Goal: Complete application form

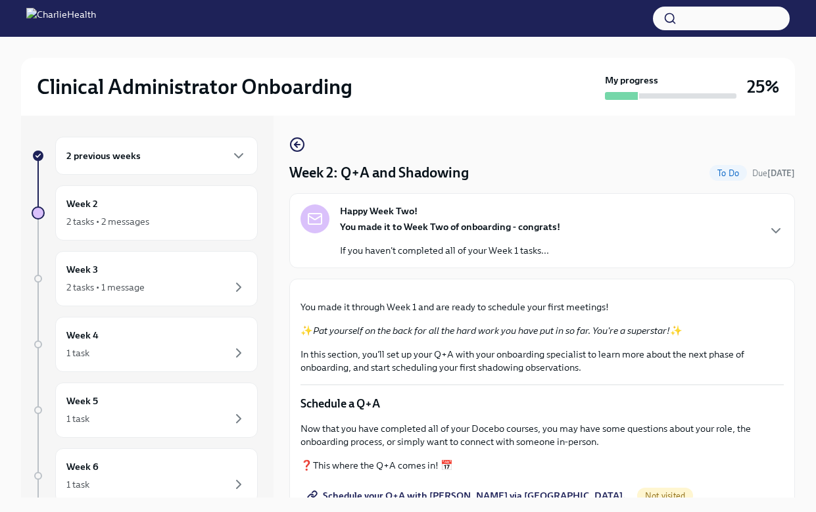
click at [645, 229] on div "Happy Week Two! You made it to Week Two of onboarding - congrats! If you haven'…" at bounding box center [542, 231] width 483 height 53
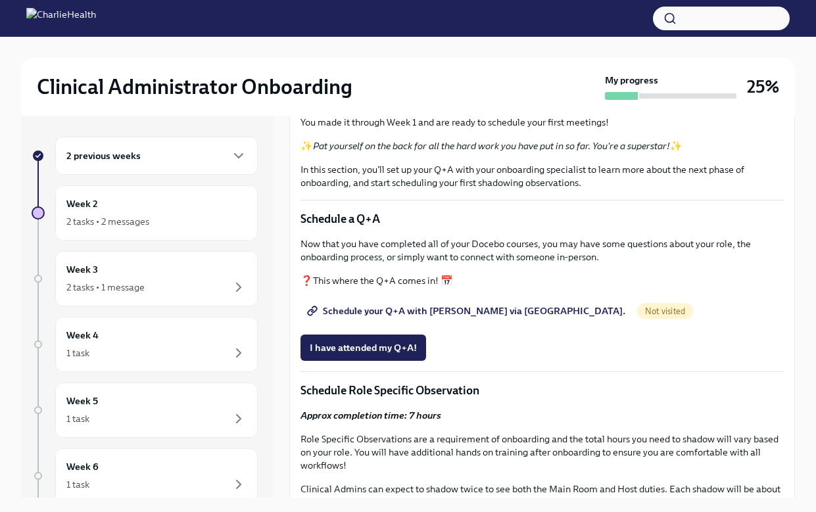
scroll to position [400, 0]
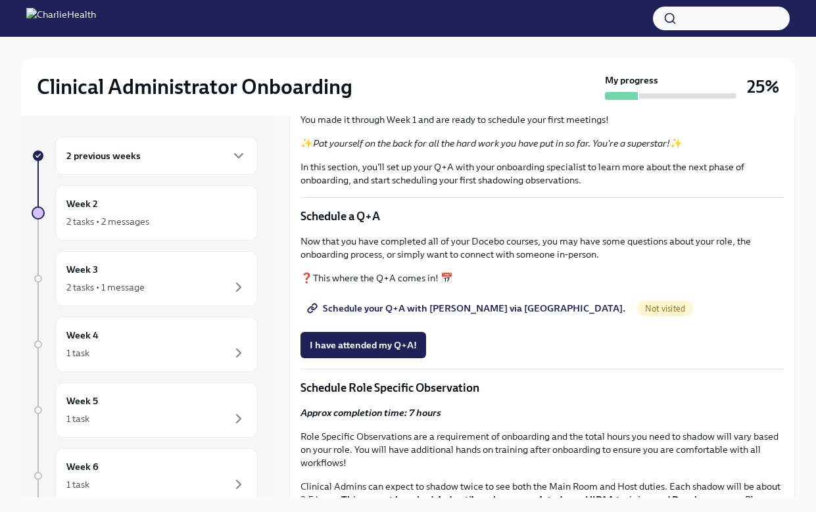
click at [601, 45] on strong "submit a ticket HERE" at bounding box center [589, 40] width 93 height 12
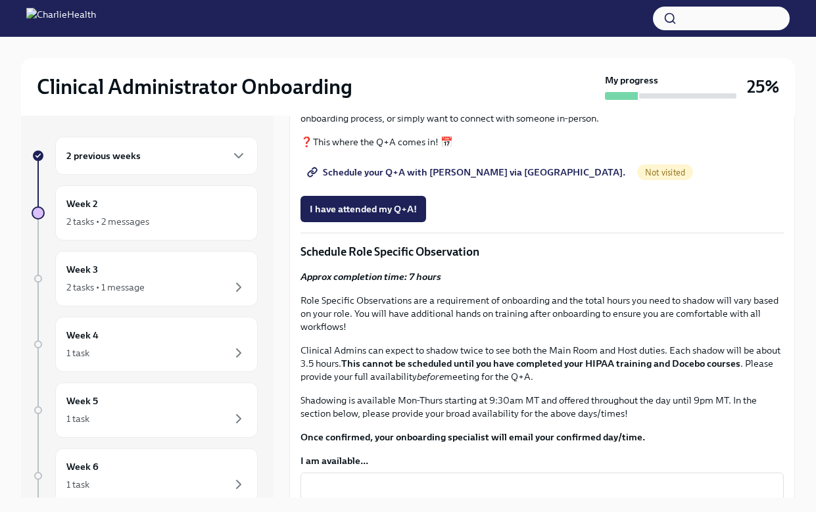
scroll to position [537, 0]
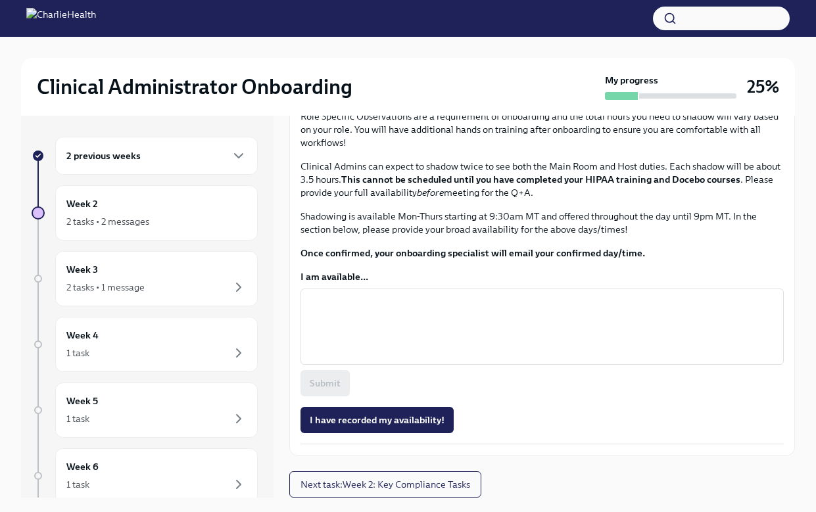
scroll to position [982, 0]
click at [466, 358] on textarea "I am available..." at bounding box center [542, 326] width 468 height 63
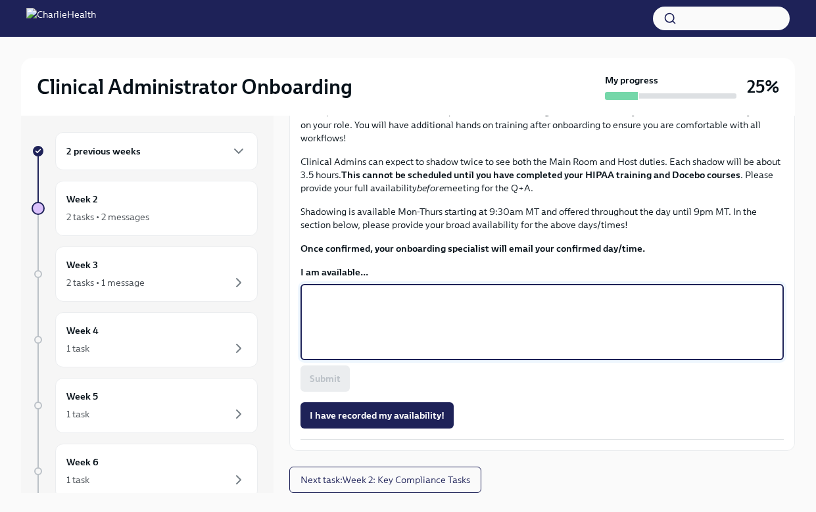
scroll to position [9, 0]
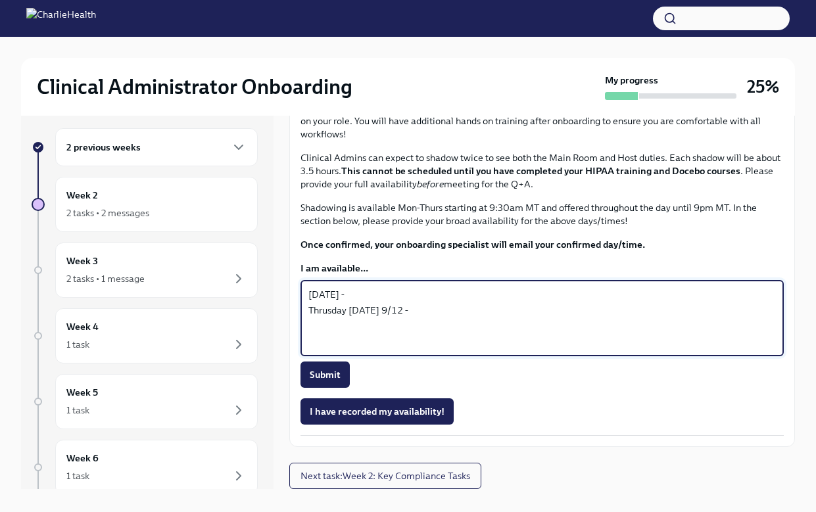
click at [325, 312] on textarea "[DATE] - Thrusday [DATE] 9/12 -" at bounding box center [542, 318] width 468 height 63
click at [365, 326] on textarea "[DATE] - [DATE] - [DATE] -" at bounding box center [542, 318] width 468 height 63
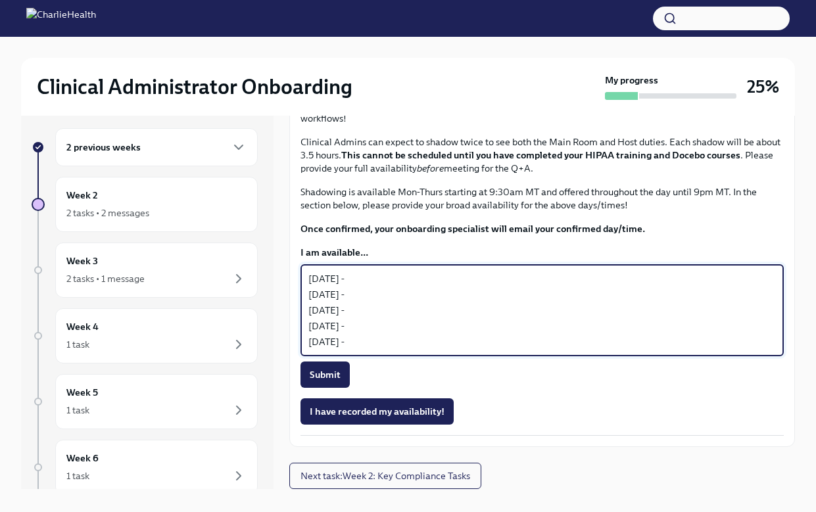
click at [348, 350] on textarea "[DATE] - [DATE] - [DATE] - [DATE] - [DATE] -" at bounding box center [542, 310] width 468 height 79
click at [372, 350] on textarea "[DATE] - [DATE] - [DATE] - [DATE] - [DATE] -" at bounding box center [542, 310] width 468 height 79
click at [368, 292] on textarea "[DATE] - [DATE] - [DATE] - [DATE] - [DATE] -" at bounding box center [542, 310] width 468 height 79
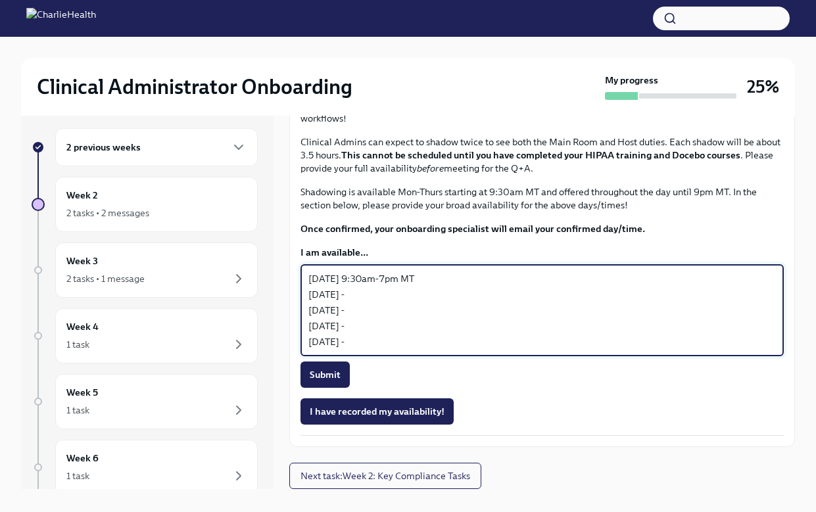
click at [375, 313] on textarea "[DATE] 9:30am-7pm MT [DATE] - [DATE] - [DATE] - [DATE] -" at bounding box center [542, 310] width 468 height 79
click at [368, 310] on textarea "[DATE] 9:30am-7pm MT [DATE] - 5-8pm MT [DATE] - [DATE] - [DATE] -" at bounding box center [542, 310] width 468 height 79
drag, startPoint x: 348, startPoint y: 292, endPoint x: 293, endPoint y: 292, distance: 54.6
click at [293, 292] on div "You made it through Week 1 and are ready to schedule your first meetings! ✨ Pat…" at bounding box center [542, 97] width 506 height 700
click at [393, 318] on textarea "[DATE] 9:30am-7pm MT [DATE] 4:30-8pm MT [DATE] - [DATE] - [DATE] -" at bounding box center [542, 310] width 468 height 79
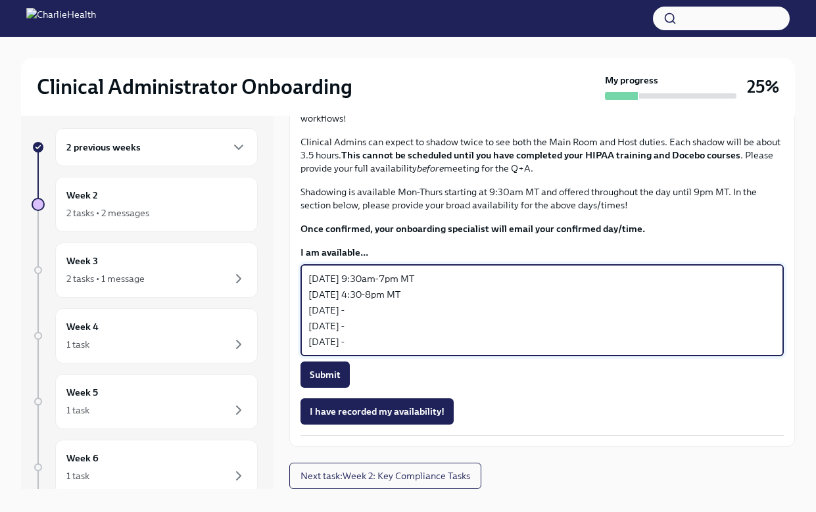
drag, startPoint x: 358, startPoint y: 295, endPoint x: 427, endPoint y: 293, distance: 69.1
click at [427, 293] on textarea "[DATE] 9:30am-7pm MT [DATE] 4:30-8pm MT [DATE] - [DATE] - [DATE] -" at bounding box center [542, 310] width 468 height 79
click at [383, 329] on textarea "[DATE] 9:30am-7pm MT [DATE] 4:30-8pm MT [DATE] - [DATE] - [DATE] -" at bounding box center [542, 310] width 468 height 79
paste textarea "9:30am-7pm MT"
click at [404, 326] on textarea "[DATE] 9:30am-7pm MT [DATE] 4:30-8pm MT [DATE] 9:30am-7pm MT [DATE] - [DATE] -" at bounding box center [542, 310] width 468 height 79
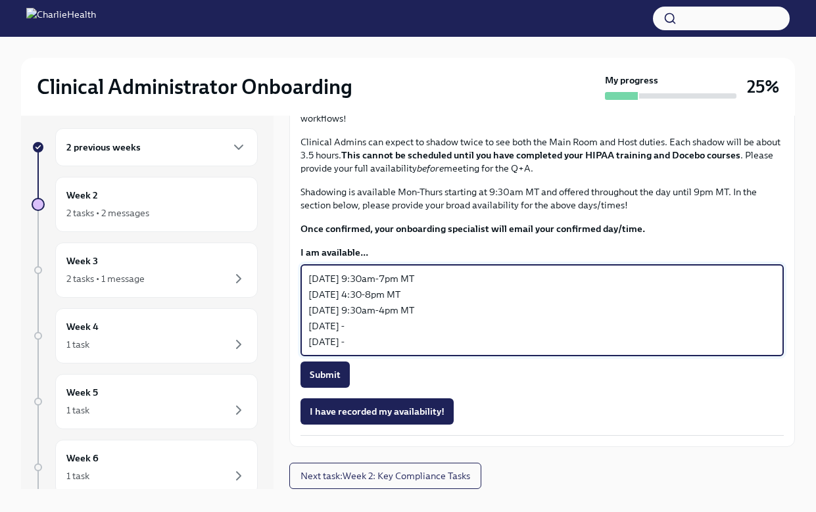
drag, startPoint x: 359, startPoint y: 291, endPoint x: 446, endPoint y: 300, distance: 87.9
click at [446, 300] on textarea "[DATE] 9:30am-7pm MT [DATE] 4:30-8pm MT [DATE] 9:30am-4pm MT [DATE] - [DATE] -" at bounding box center [542, 310] width 468 height 79
click at [375, 345] on textarea "[DATE] 9:30am-7pm MT [DATE] 4:30-8pm MT [DATE] 9:30am-4pm MT [DATE] - [DATE] -" at bounding box center [542, 310] width 468 height 79
paste textarea "9:30am-7pm MT"
click at [399, 343] on textarea "[DATE] 9:30am-7pm MT [DATE] 4:30-8pm MT [DATE] 9:30am-4pm MT [DATE] 9:30am-7pm …" at bounding box center [542, 310] width 468 height 79
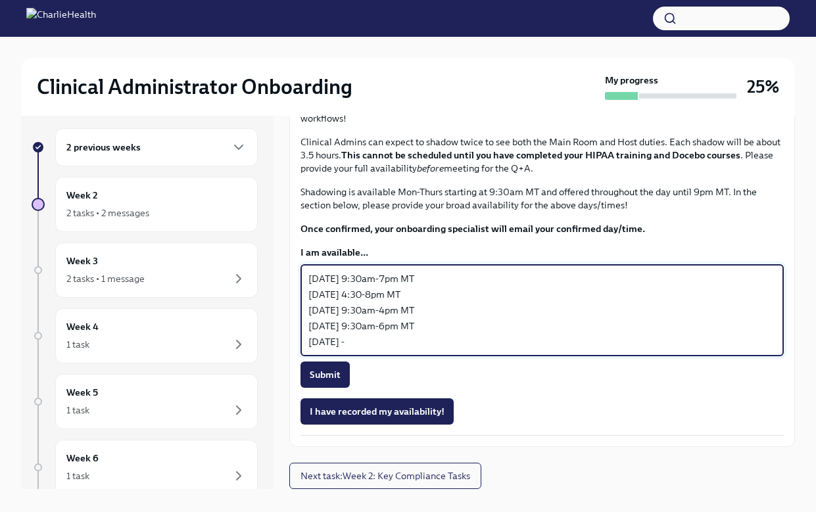
drag, startPoint x: 360, startPoint y: 340, endPoint x: 432, endPoint y: 341, distance: 72.3
click at [432, 343] on textarea "[DATE] 9:30am-7pm MT [DATE] 4:30-8pm MT [DATE] 9:30am-4pm MT [DATE] 9:30am-6pm …" at bounding box center [542, 310] width 468 height 79
click at [404, 350] on textarea "[DATE] 9:30am-7pm MT [DATE] 4:30-8pm MT [DATE] 9:30am-4pm MT [DATE] 9:30am-6pm …" at bounding box center [542, 310] width 468 height 79
paste textarea "9:30am-6pm MT"
click at [395, 350] on textarea "[DATE] 9:30am-7pm MT [DATE] 4:30-8pm MT [DATE] 9:30am-4pm MT [DATE] 9:30am-6pm …" at bounding box center [542, 310] width 468 height 79
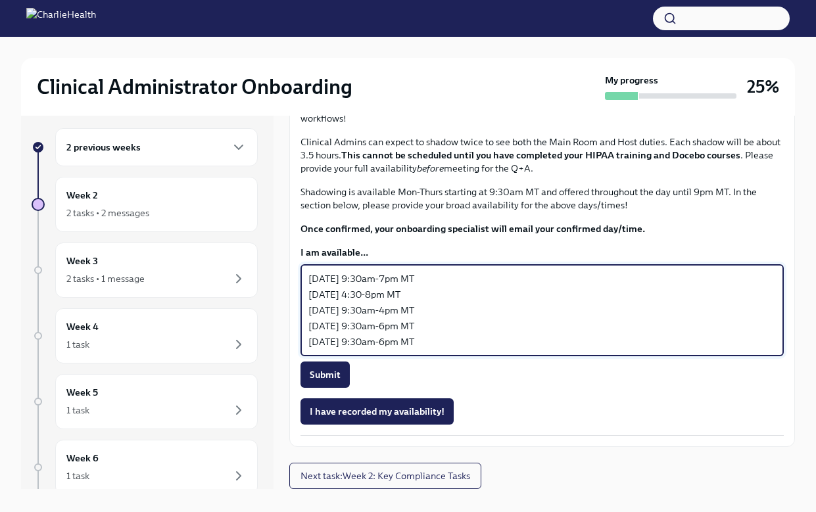
click at [395, 350] on textarea "[DATE] 9:30am-7pm MT [DATE] 4:30-8pm MT [DATE] 9:30am-4pm MT [DATE] 9:30am-6pm …" at bounding box center [542, 310] width 468 height 79
click at [486, 331] on textarea "[DATE] 9:30am-7pm MT [DATE] 4:30-8pm MT [DATE] 9:30am-4pm MT [DATE] 9:30am-6pm …" at bounding box center [542, 310] width 468 height 79
click at [361, 294] on textarea "[DATE] 9:30am-7pm MT [DATE] 4:30-8pm MT [DATE] 9:30am-4pm MT [DATE] 9:30am-6pm …" at bounding box center [542, 310] width 468 height 79
click at [371, 323] on textarea "[DATE] 10:30am-7pm MT [DATE] 4:30-8pm MT [DATE] 9:30am-4pm MT [DATE] 9:30am-6pm…" at bounding box center [542, 310] width 468 height 79
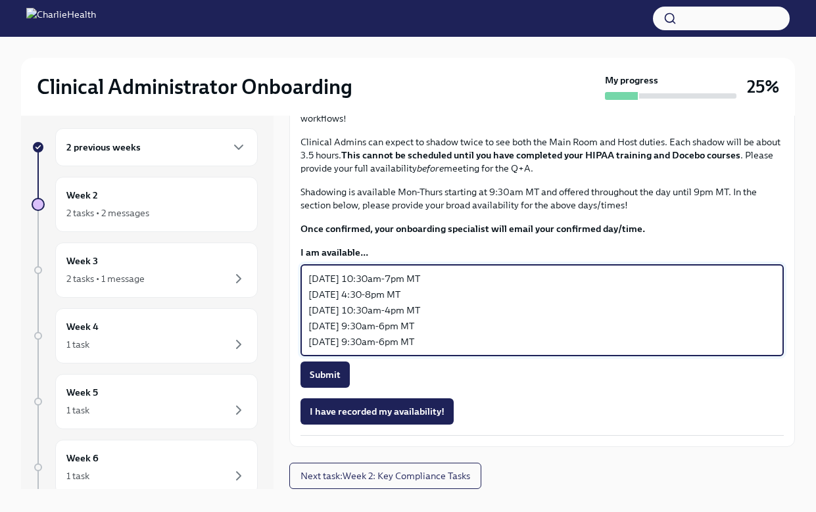
click at [361, 339] on textarea "[DATE] 10:30am-7pm MT [DATE] 4:30-8pm MT [DATE] 10:30am-4pm MT [DATE] 9:30am-6p…" at bounding box center [542, 310] width 468 height 79
click at [359, 350] on textarea "[DATE] 10:30am-7pm MT [DATE] 4:30-8pm MT [DATE] 10:30am-4pm MT [DATE] 10:30am-6…" at bounding box center [542, 310] width 468 height 79
click at [391, 310] on textarea "[DATE] 10:30am-7pm MT [DATE] 4:30-8pm MT [DATE] 10:30am-4pm MT [DATE] 10:30am-6…" at bounding box center [542, 310] width 468 height 79
click at [406, 344] on textarea "[DATE] 10:30am-7pm MT [DATE] 4:30-7pm MT [DATE] 10:30am-4pm MT [DATE] 10:30am-6…" at bounding box center [542, 310] width 468 height 79
click at [413, 327] on textarea "[DATE] 10:30am-7pm MT [DATE] 4:30-7pm MT [DATE] 10:30am-4pm MT [DATE] 10:30am-6…" at bounding box center [542, 310] width 468 height 79
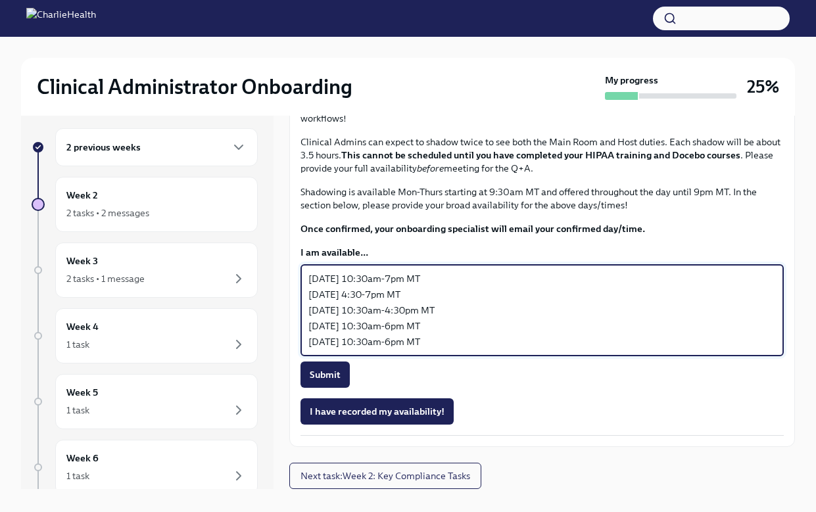
click at [439, 299] on textarea "[DATE] 10:30am-7pm MT [DATE] 4:30-7pm MT [DATE] 10:30am-4:30pm MT [DATE] 10:30a…" at bounding box center [542, 310] width 468 height 79
click at [499, 299] on textarea "[DATE] 10:30am-7pm MT (would r/s q+a if this was the best time!) [DATE] 4:30-7p…" at bounding box center [542, 310] width 468 height 79
click at [405, 343] on textarea "[DATE] 10:30am-7pm MT (would r/s q+a if this was the best time!) [DATE] 4:30-7p…" at bounding box center [542, 310] width 468 height 79
click at [406, 350] on textarea "[DATE] 10:30am-7pm MT (would r/s q+a if this was the best time!) [DATE] 4:30-7p…" at bounding box center [542, 310] width 468 height 79
click at [403, 293] on textarea "[DATE] 10:30am-7pm MT (would r/s q+a if this was the best time!) [DATE] 4:30-7p…" at bounding box center [542, 310] width 468 height 79
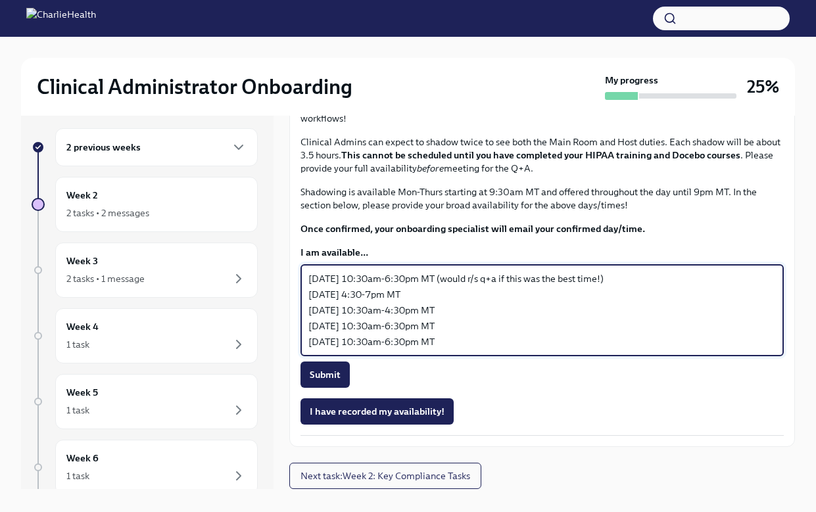
type textarea "[DATE] 10:30am-6:30pm MT (would r/s q+a if this was the best time!) [DATE] 4:30…"
click at [334, 381] on span "Submit" at bounding box center [325, 374] width 31 height 13
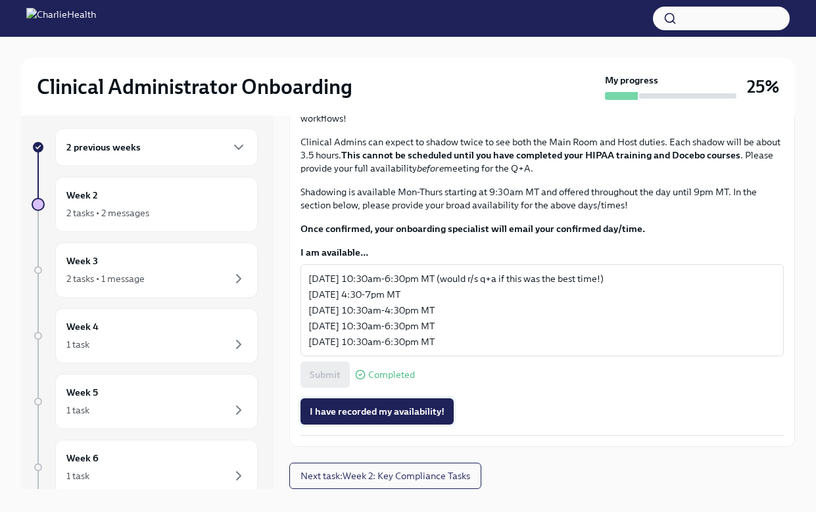
click at [395, 418] on span "I have recorded my availability!" at bounding box center [377, 411] width 135 height 13
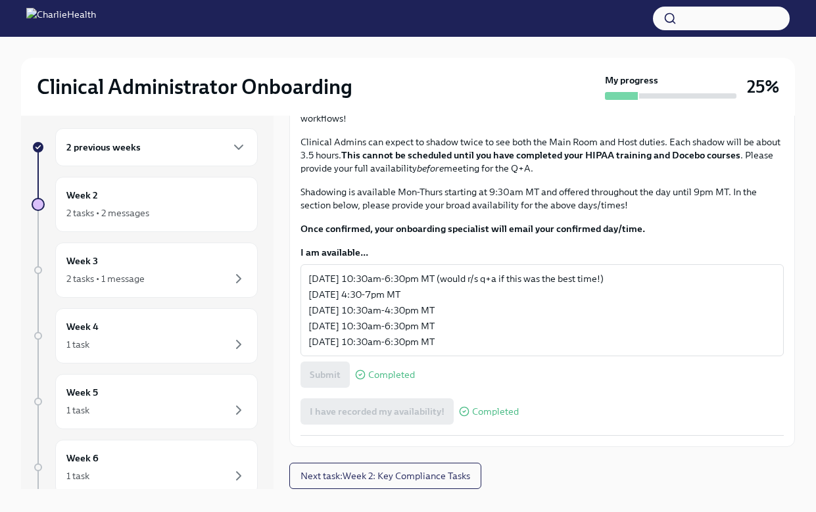
scroll to position [1324, 0]
click at [411, 479] on span "Next task : Week 2: Key Compliance Tasks" at bounding box center [386, 476] width 170 height 13
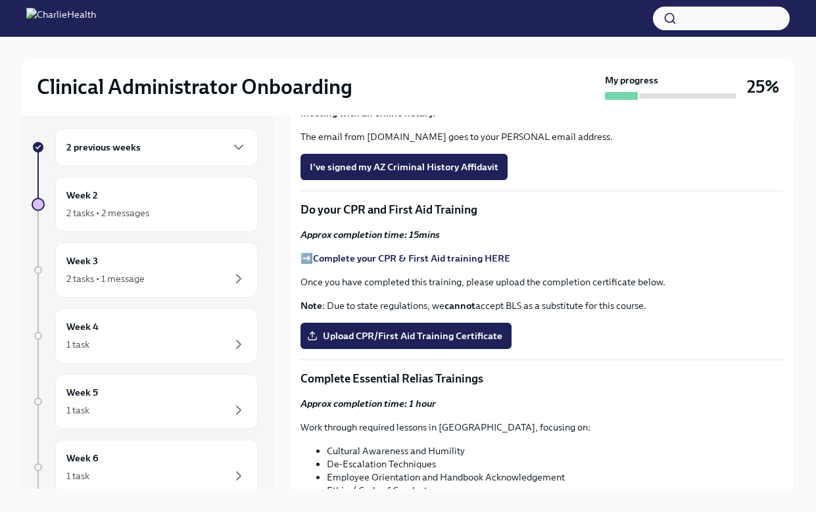
scroll to position [600, 0]
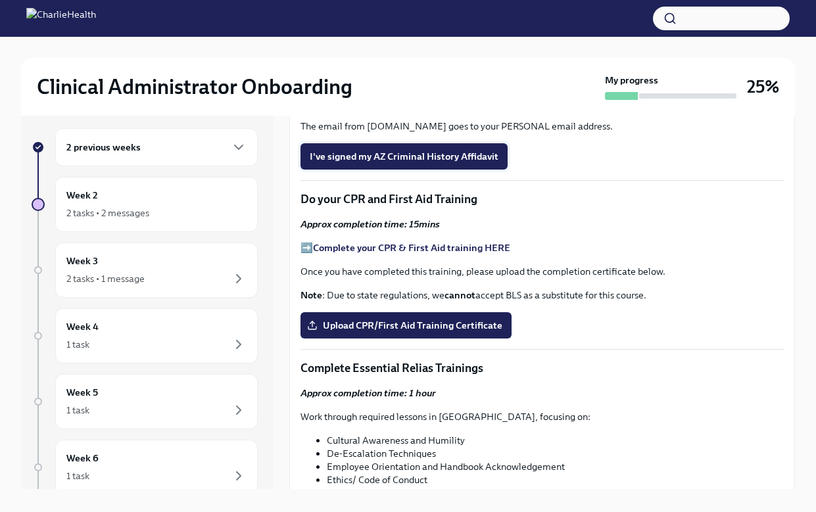
click at [443, 163] on span "I've signed my AZ Criminal History Affidavit" at bounding box center [404, 156] width 189 height 13
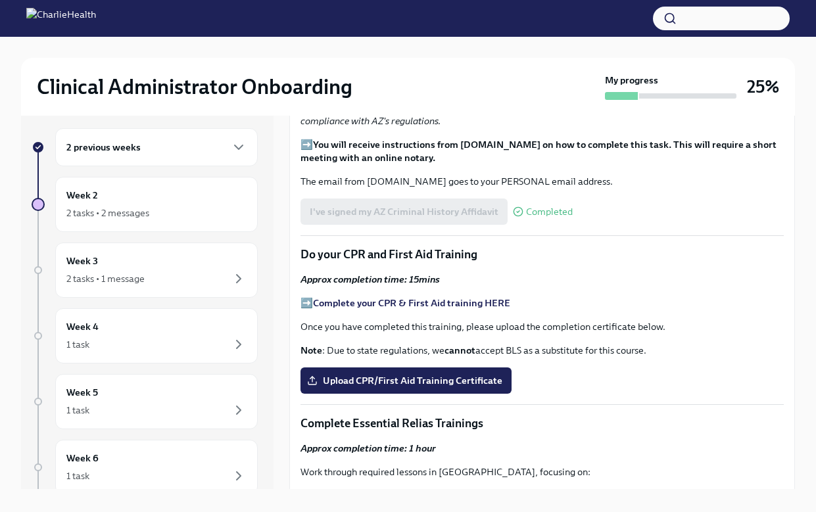
scroll to position [533, 0]
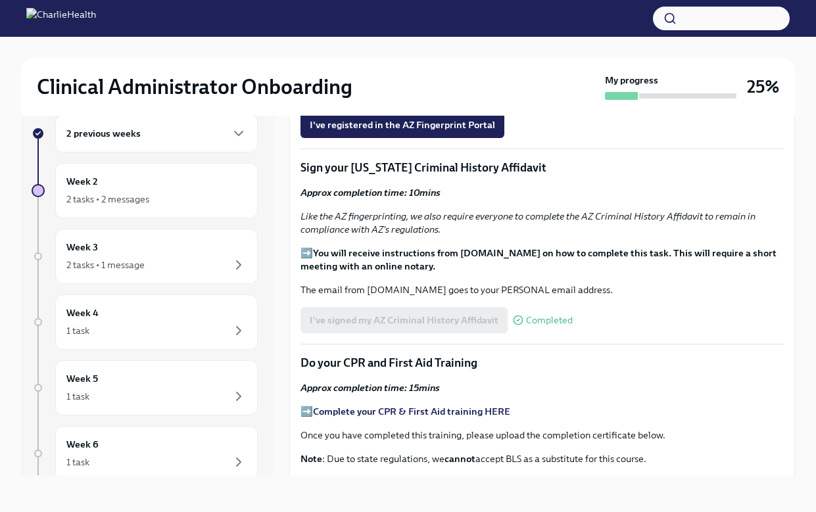
scroll to position [422, 0]
click at [415, 101] on strong "Register in the AZ Fingerprint Portal here" at bounding box center [404, 95] width 182 height 12
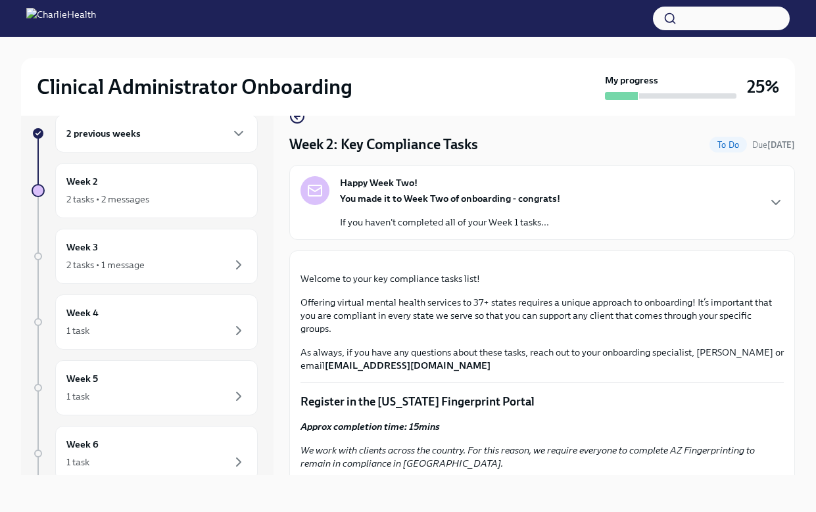
scroll to position [0, 0]
